Goal: Information Seeking & Learning: Learn about a topic

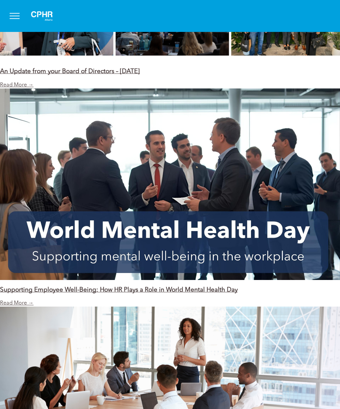
scroll to position [581, 0]
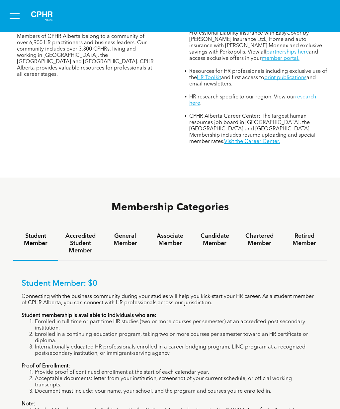
scroll to position [261, 0]
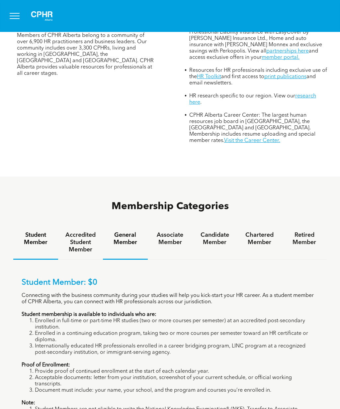
click at [132, 225] on div "General Member" at bounding box center [125, 242] width 45 height 34
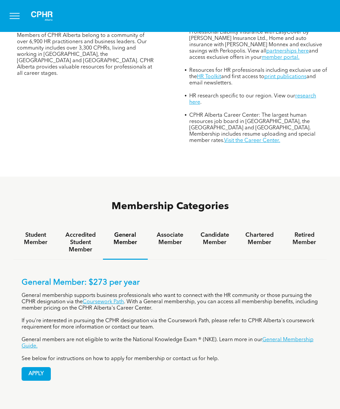
click at [257, 231] on h4 "Chartered Member" at bounding box center [259, 238] width 33 height 15
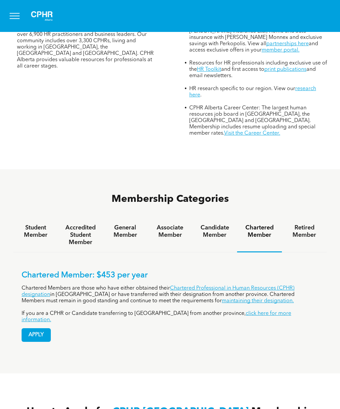
scroll to position [268, 0]
click at [126, 220] on div "General Member" at bounding box center [125, 235] width 45 height 34
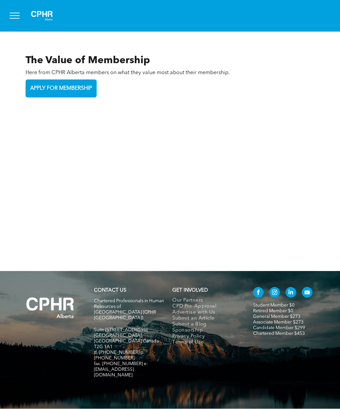
scroll to position [1387, 0]
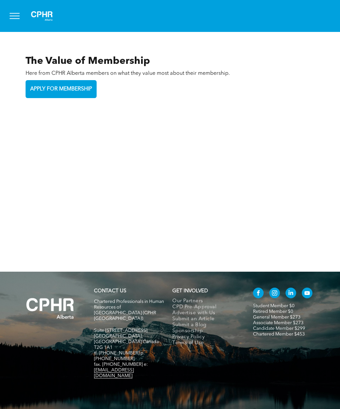
click at [185, 304] on span "Our Partners" at bounding box center [187, 301] width 31 height 6
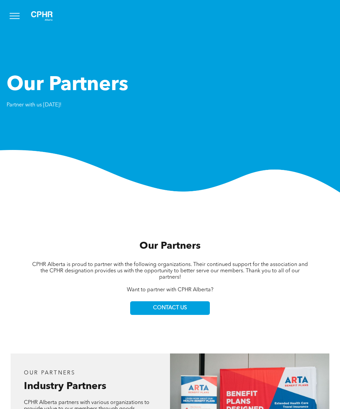
click at [14, 16] on span "menu" at bounding box center [15, 16] width 10 height 1
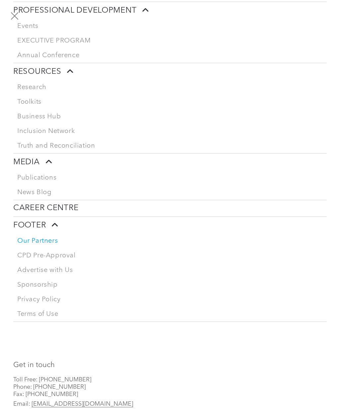
scroll to position [145, 0]
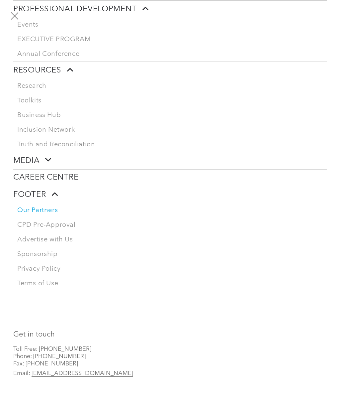
click at [44, 182] on span "CAREER CENTRE" at bounding box center [45, 178] width 65 height 10
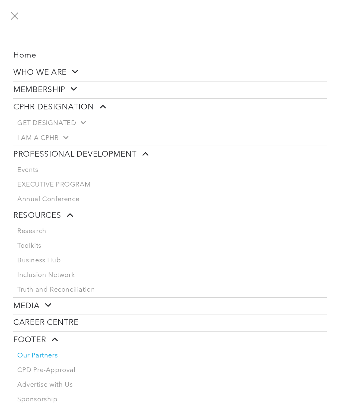
scroll to position [0, 0]
